Goal: Submit feedback/report problem

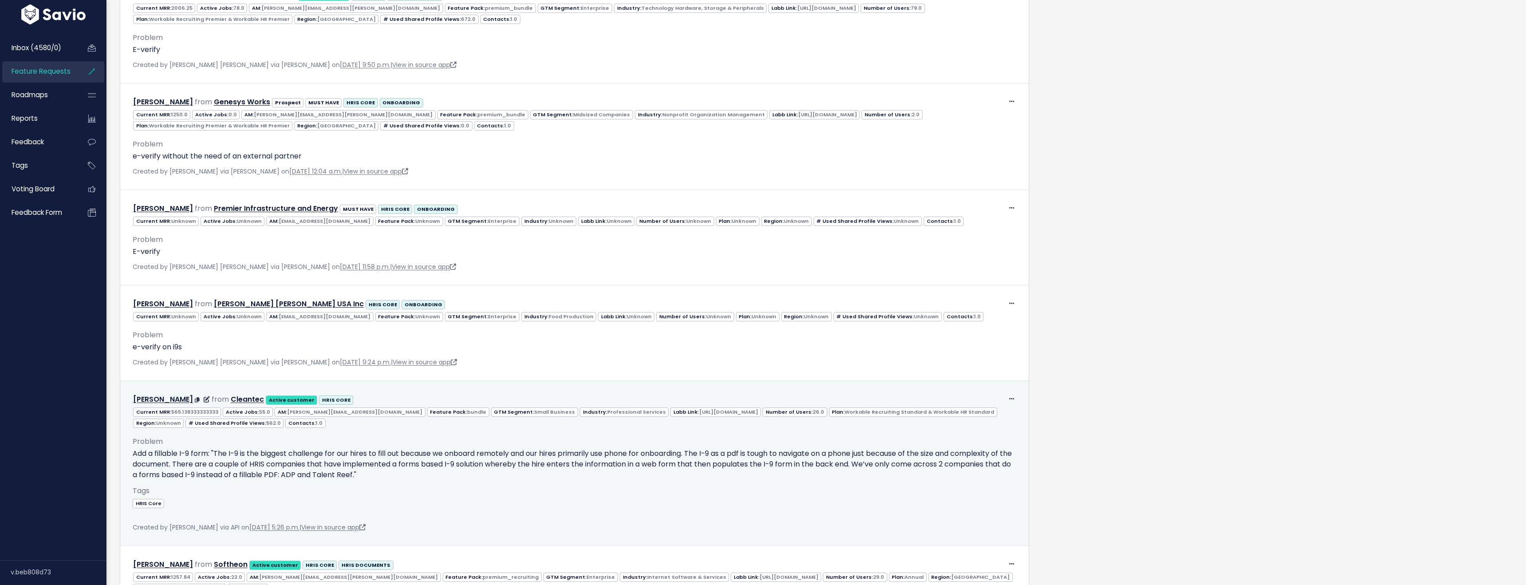
scroll to position [879, 0]
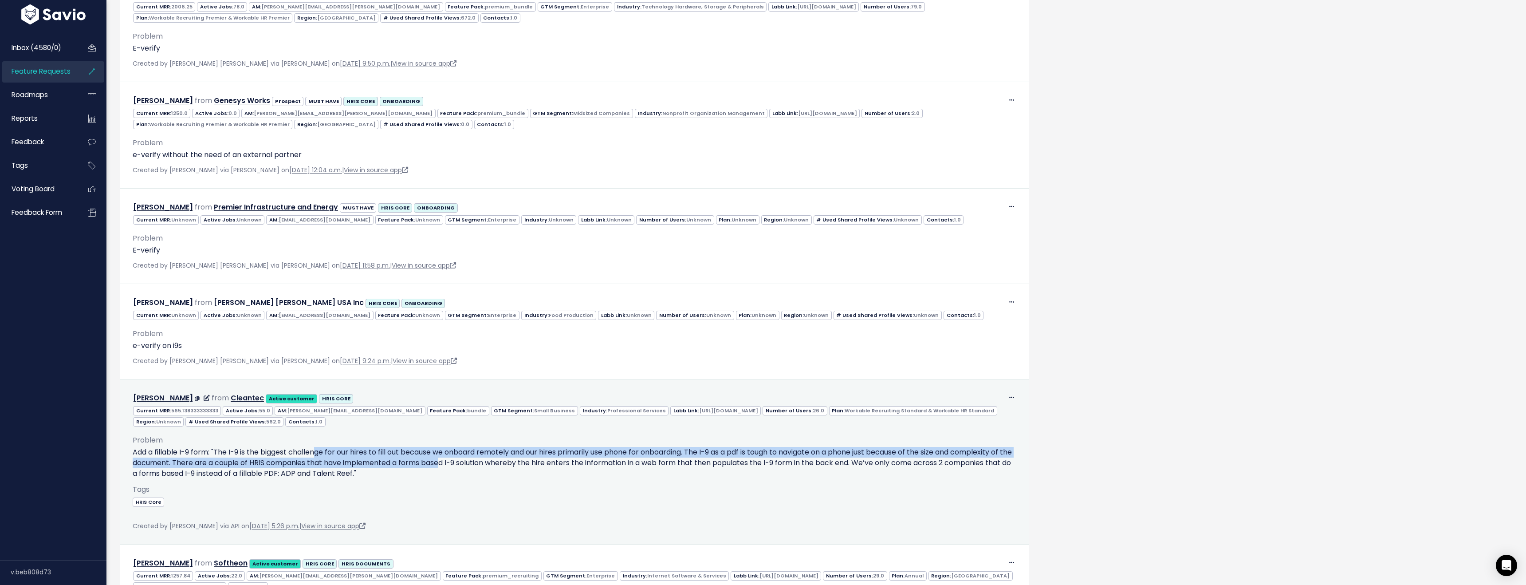
drag, startPoint x: 317, startPoint y: 450, endPoint x: 455, endPoint y: 466, distance: 139.3
click at [455, 466] on p "Add a fillable I-9 form: "The I-9 is the biggest challenge for our hires to fil…" at bounding box center [575, 463] width 884 height 32
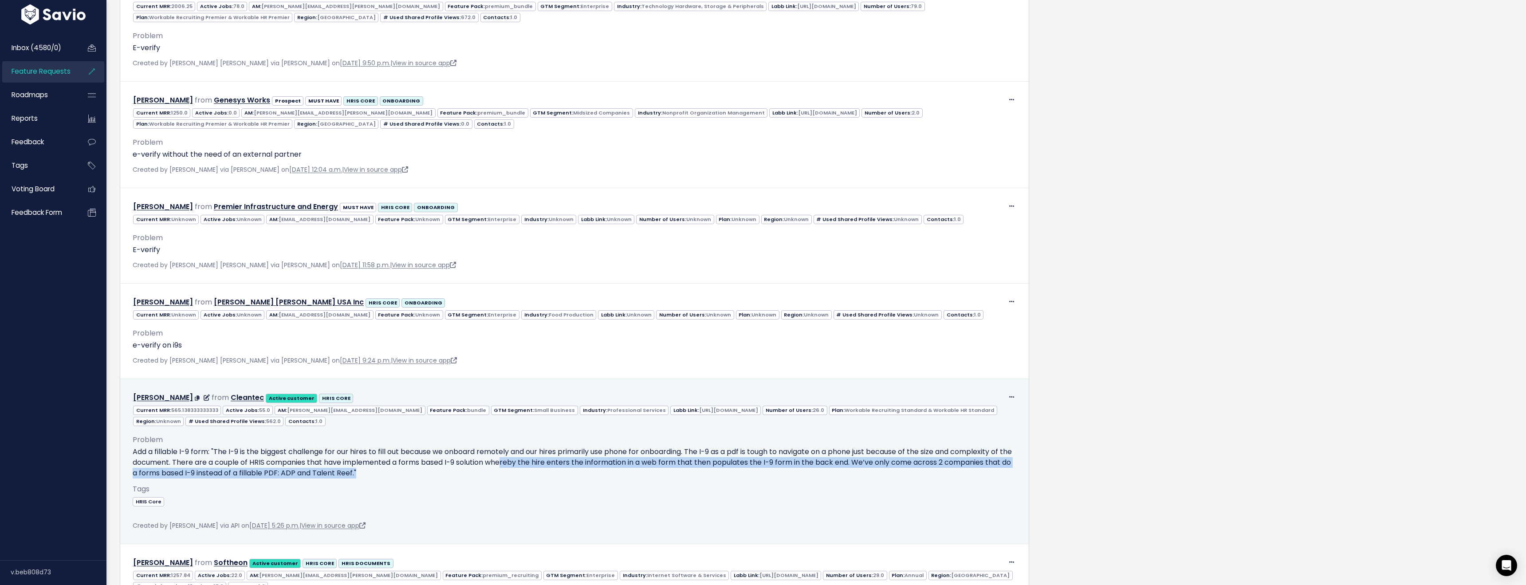
drag, startPoint x: 547, startPoint y: 461, endPoint x: 750, endPoint y: 472, distance: 203.0
click at [750, 472] on p "Add a fillable I-9 form: "The I-9 is the biggest challenge for our hires to fil…" at bounding box center [575, 462] width 884 height 32
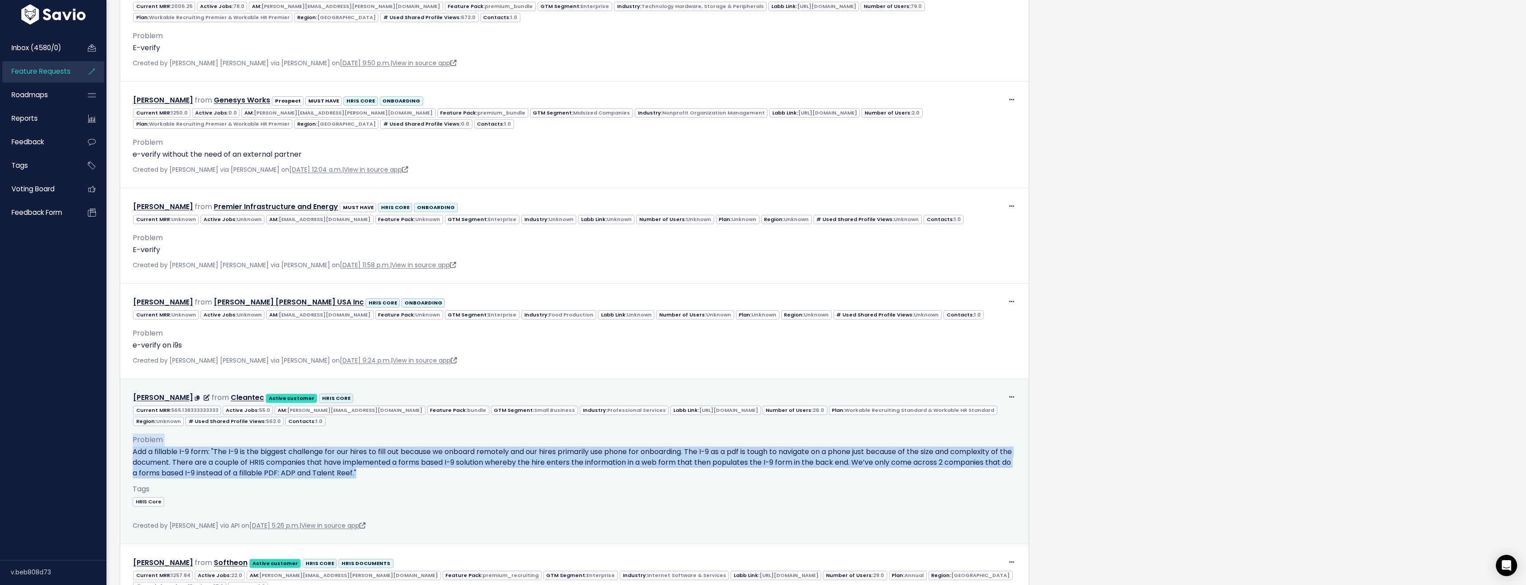
drag, startPoint x: 270, startPoint y: 468, endPoint x: 227, endPoint y: 454, distance: 45.0
click at [125, 443] on td "Edit Return to Inbox [GEOGRAPHIC_DATA] [PERSON_NAME] from Cleantec Active custo…" at bounding box center [574, 461] width 909 height 165
drag, startPoint x: 446, startPoint y: 474, endPoint x: 438, endPoint y: 474, distance: 8.0
click at [446, 474] on p "Add a fillable I-9 form: "The I-9 is the biggest challenge for our hires to fil…" at bounding box center [575, 462] width 884 height 32
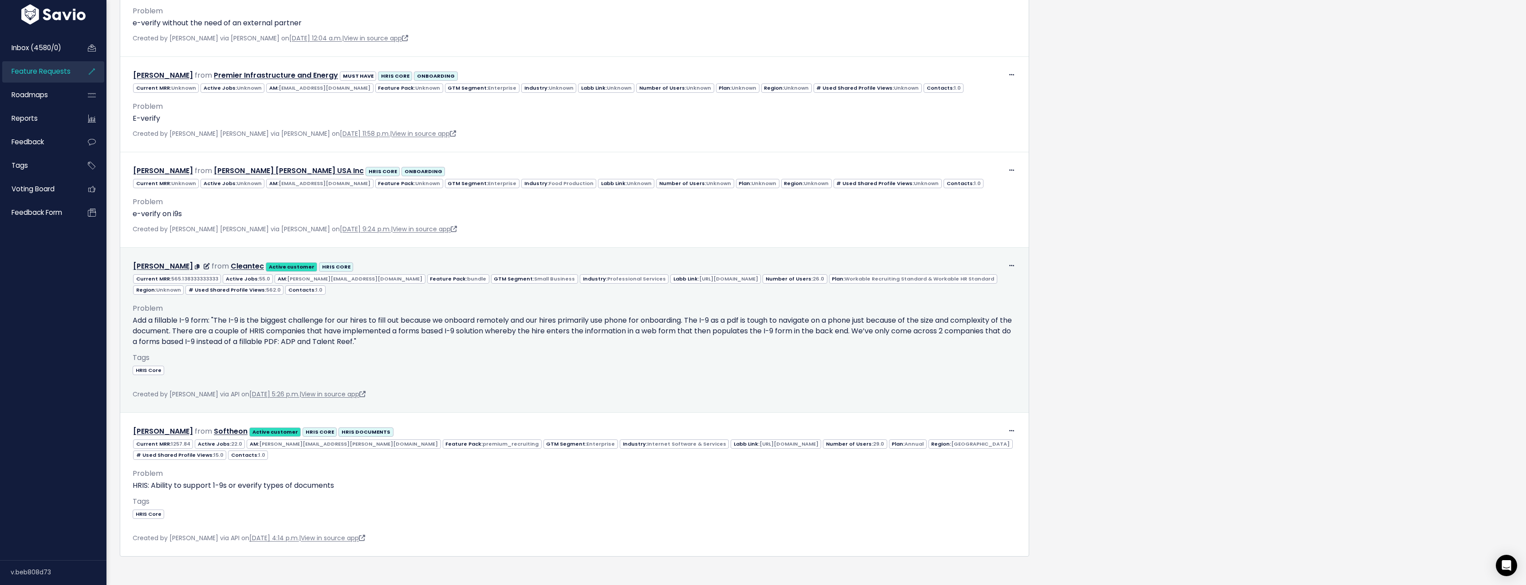
scroll to position [1021, 0]
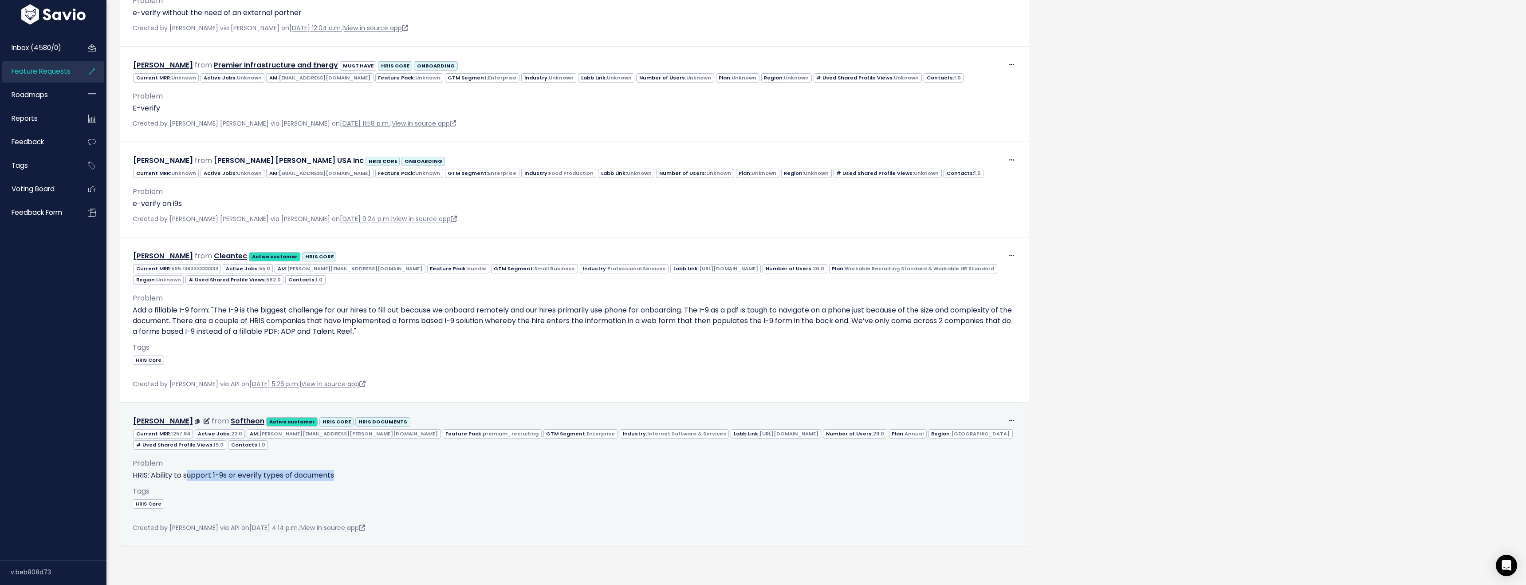
drag, startPoint x: 317, startPoint y: 478, endPoint x: 349, endPoint y: 480, distance: 31.6
click at [349, 480] on p "HRIS: Ability to support 1-9s or everify types of documents" at bounding box center [575, 475] width 884 height 11
